Goal: Task Accomplishment & Management: Use online tool/utility

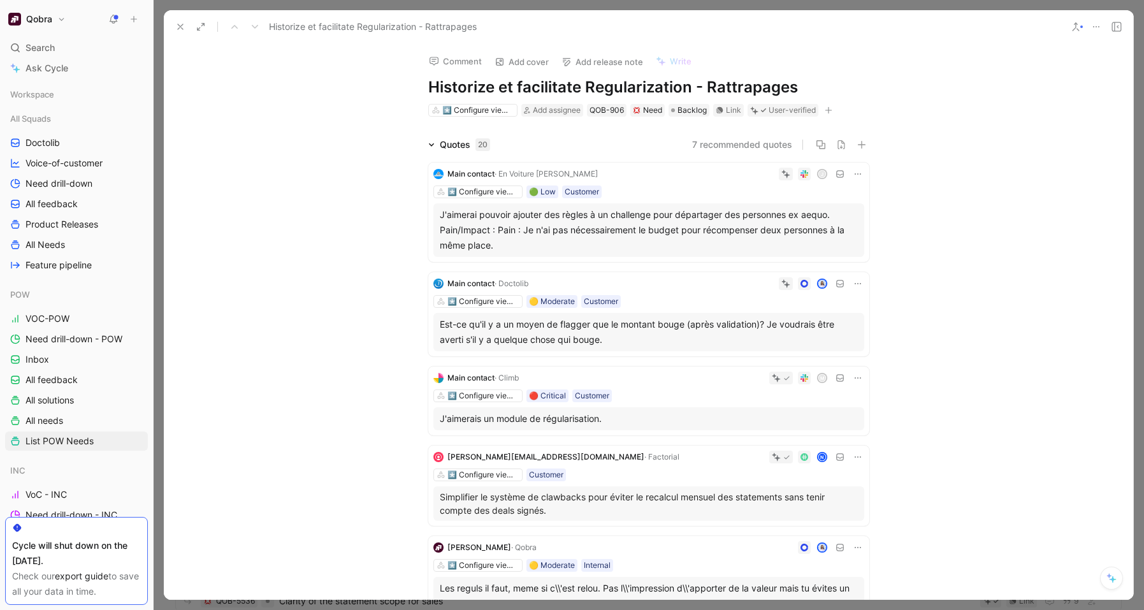
click at [859, 171] on icon at bounding box center [858, 174] width 10 height 10
click at [834, 203] on div "Edit property" at bounding box center [824, 197] width 67 height 15
click at [434, 231] on icon at bounding box center [433, 229] width 5 height 5
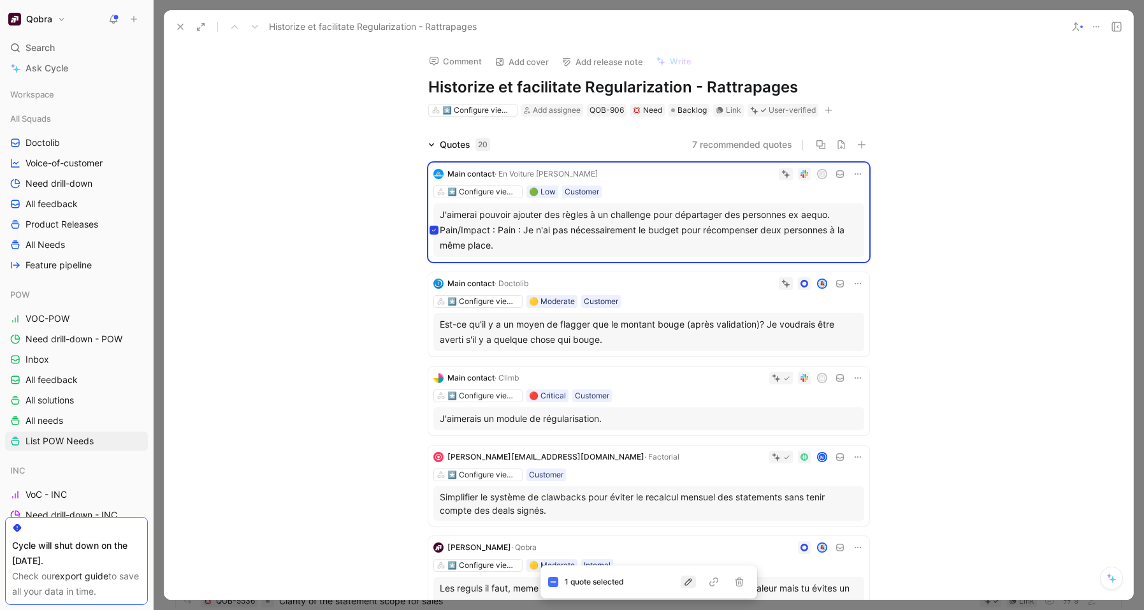
click at [686, 583] on icon "button" at bounding box center [688, 582] width 10 height 10
click at [658, 512] on div "Parent" at bounding box center [701, 509] width 151 height 15
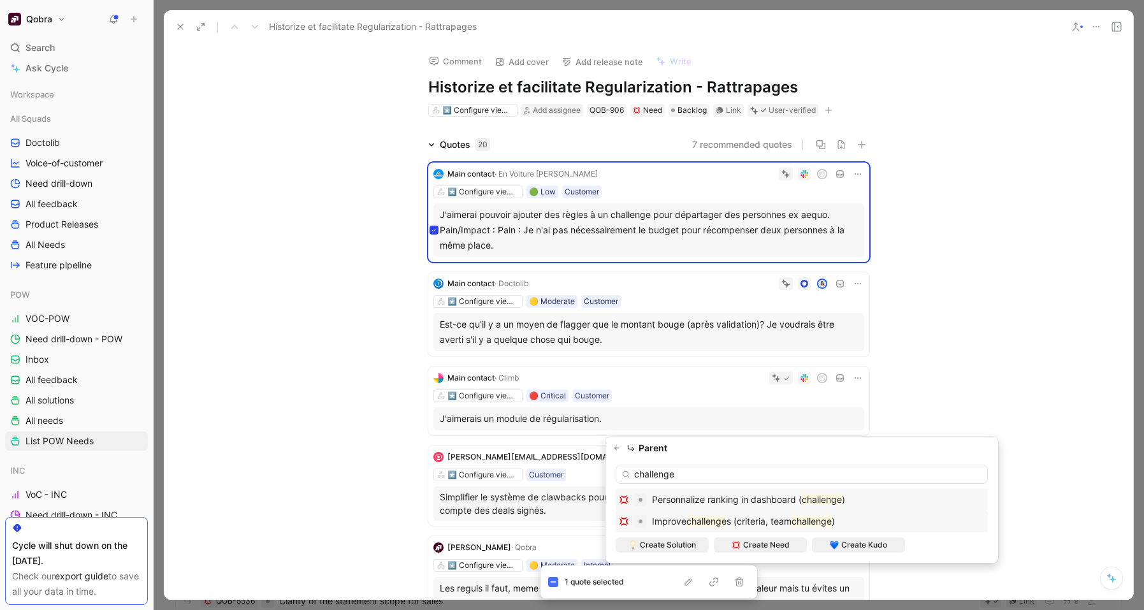
type input "challenge"
click at [719, 515] on mark "challenge" at bounding box center [706, 520] width 40 height 11
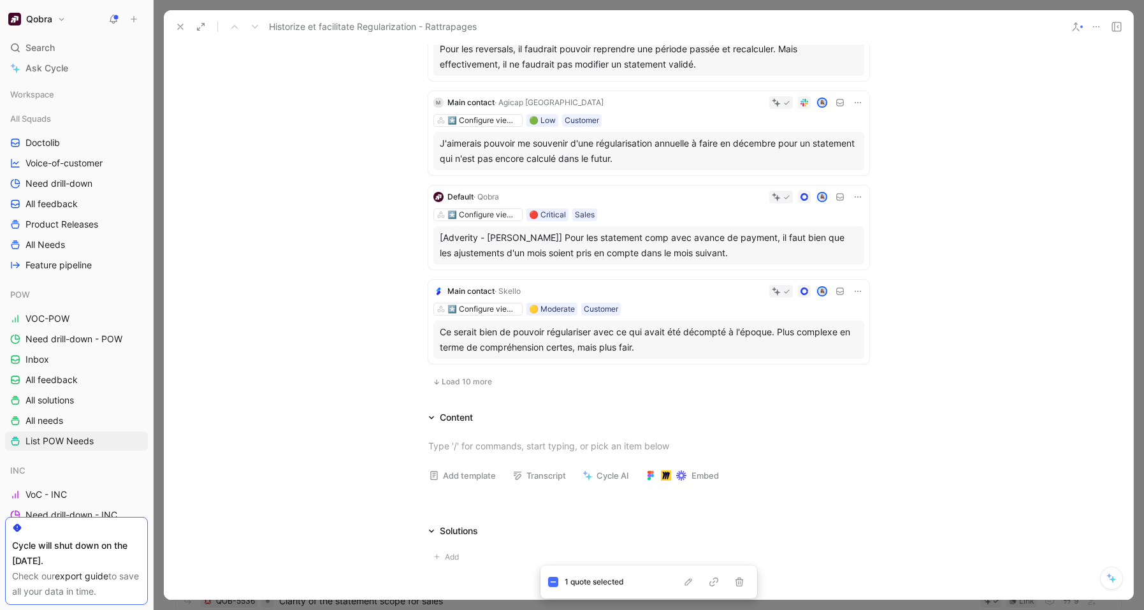
scroll to position [638, 0]
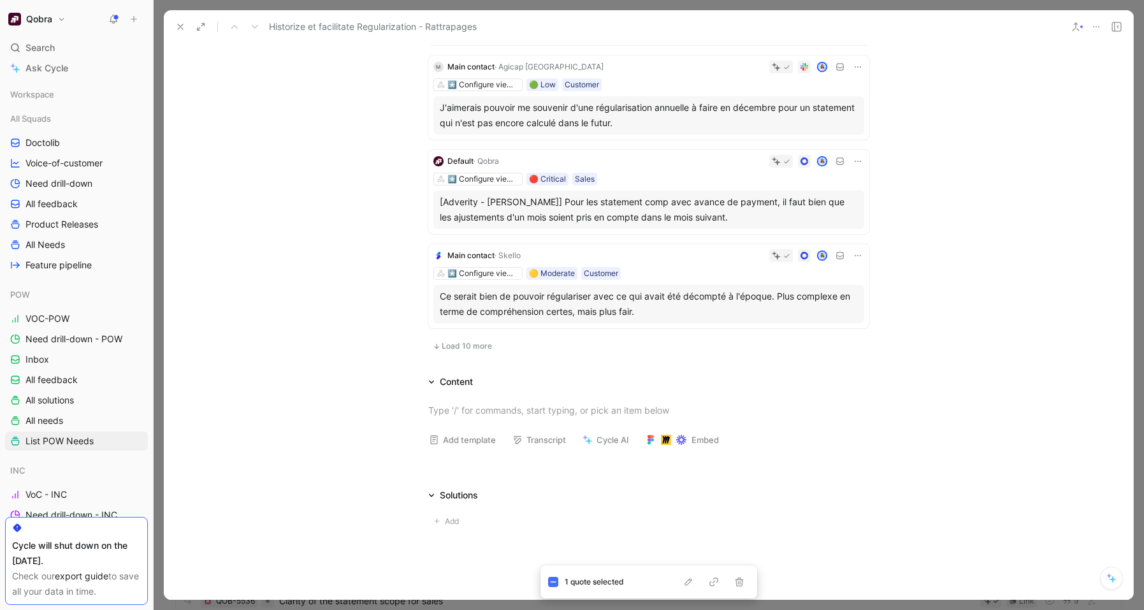
click at [452, 346] on span "Load 10 more" at bounding box center [467, 346] width 50 height 10
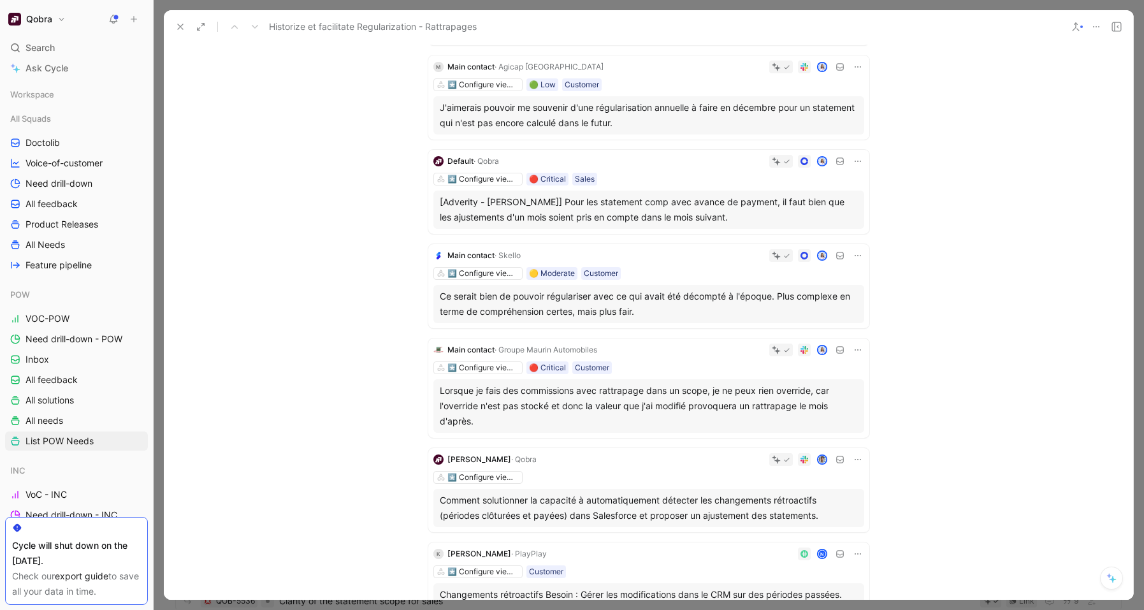
click at [1093, 23] on icon at bounding box center [1096, 27] width 10 height 10
click at [1017, 68] on div "Copy link" at bounding box center [1058, 72] width 82 height 15
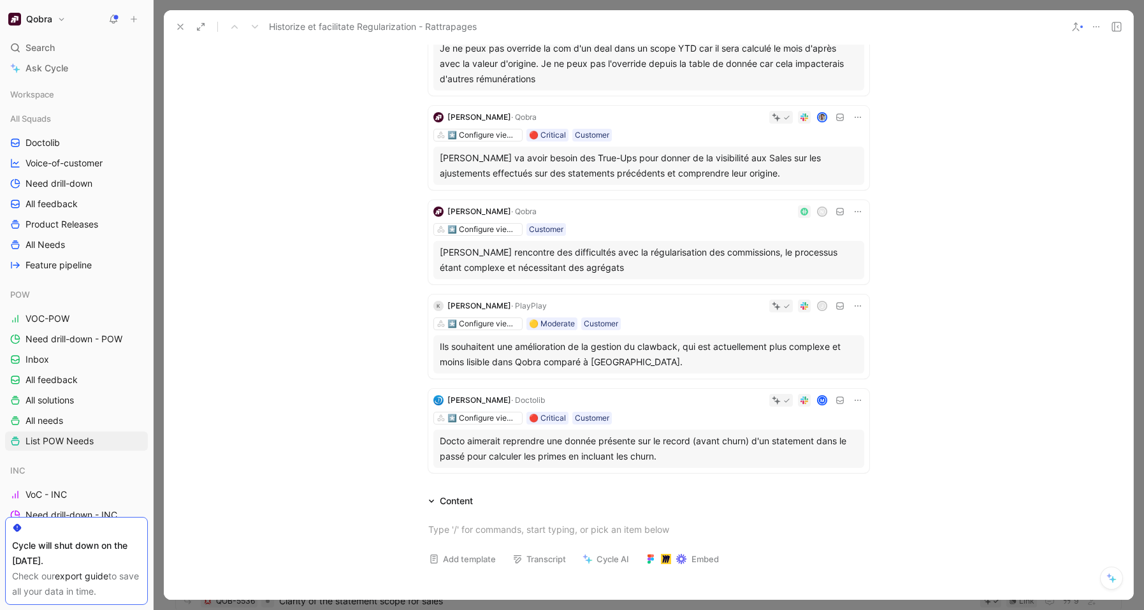
scroll to position [1295, 0]
